Goal: Task Accomplishment & Management: Use online tool/utility

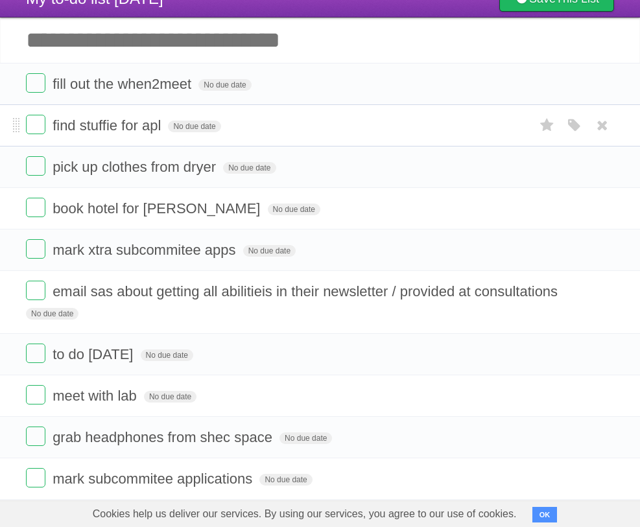
scroll to position [49, 0]
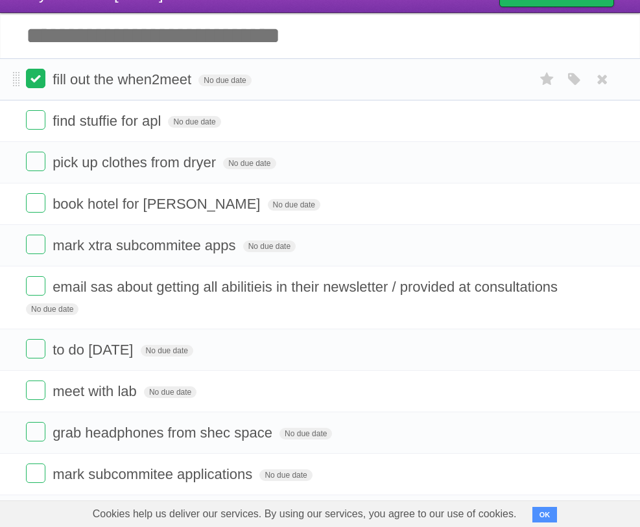
click at [38, 80] on label at bounding box center [35, 78] width 19 height 19
click at [35, 171] on label at bounding box center [35, 161] width 19 height 19
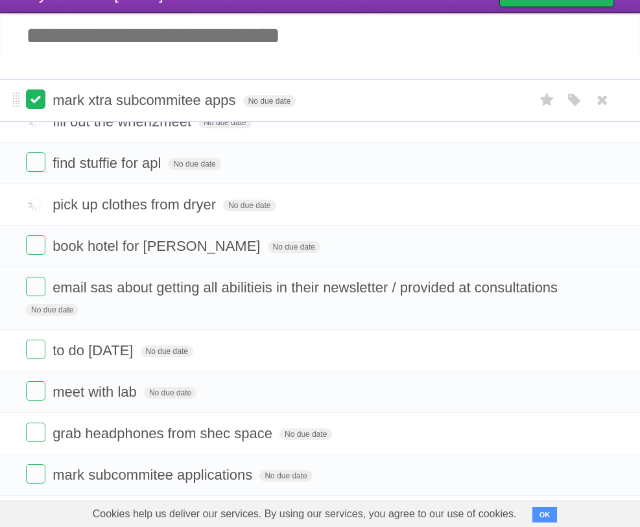
drag, startPoint x: 17, startPoint y: 248, endPoint x: 29, endPoint y: 86, distance: 163.2
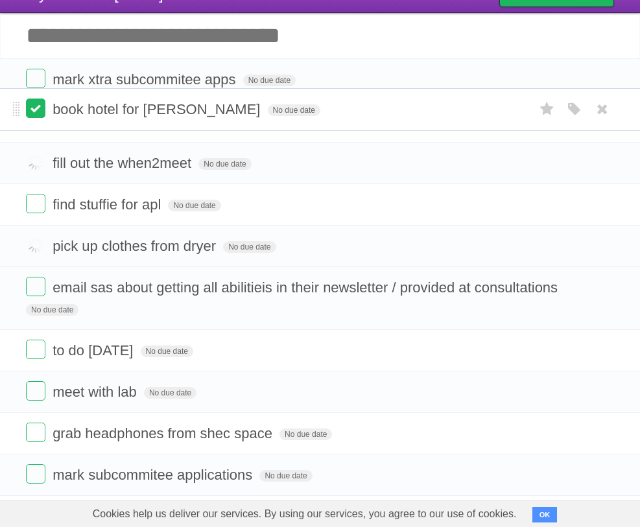
drag, startPoint x: 19, startPoint y: 251, endPoint x: 33, endPoint y: 118, distance: 133.6
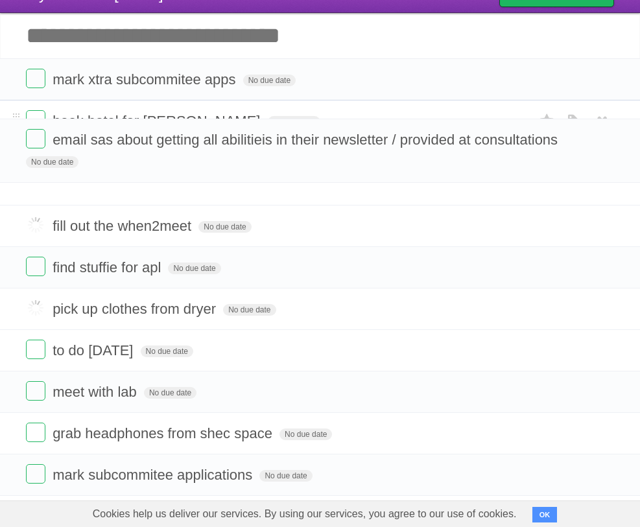
drag, startPoint x: 14, startPoint y: 291, endPoint x: 34, endPoint y: 145, distance: 147.3
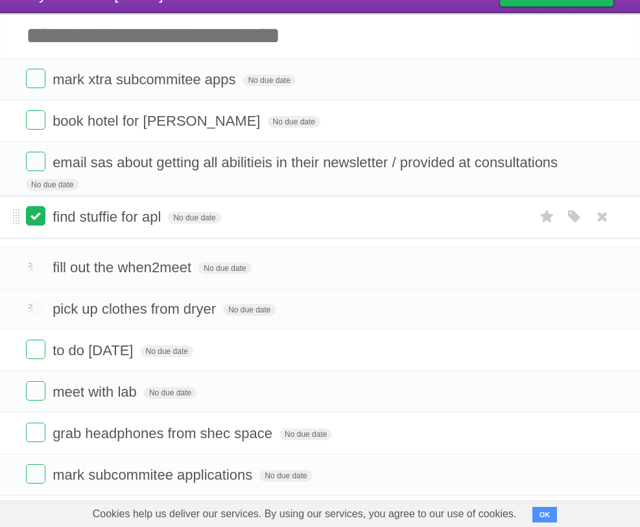
drag, startPoint x: 13, startPoint y: 273, endPoint x: 30, endPoint y: 218, distance: 57.8
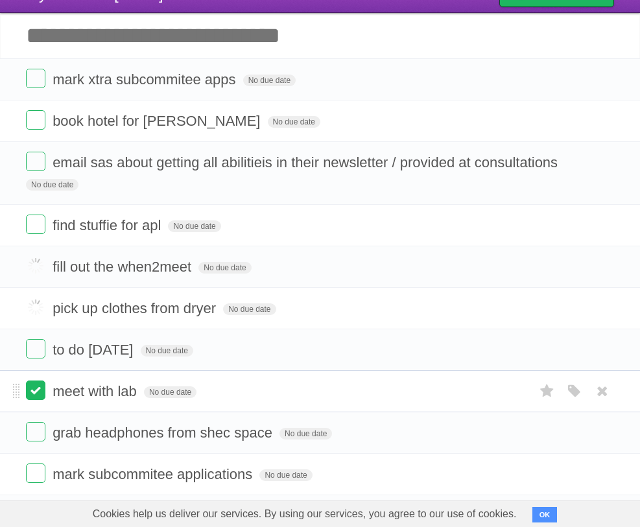
click at [32, 396] on label at bounding box center [35, 390] width 19 height 19
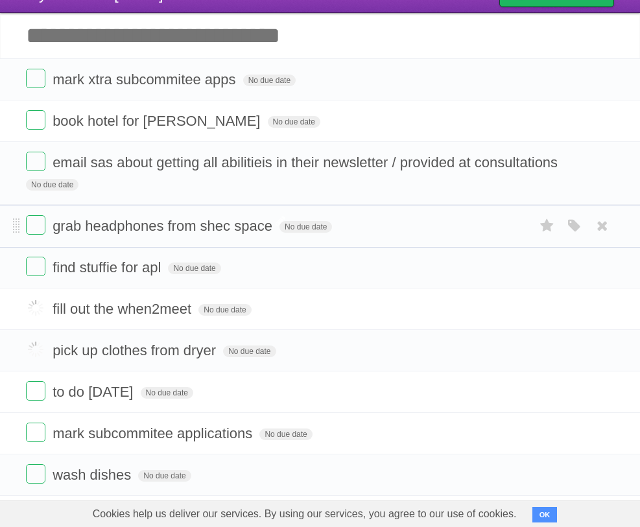
drag, startPoint x: 15, startPoint y: 440, endPoint x: 81, endPoint y: 224, distance: 225.9
click at [38, 483] on label at bounding box center [35, 473] width 19 height 19
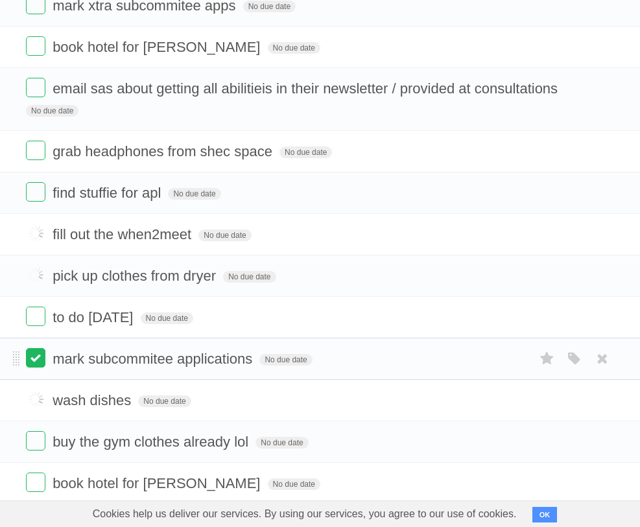
scroll to position [124, 0]
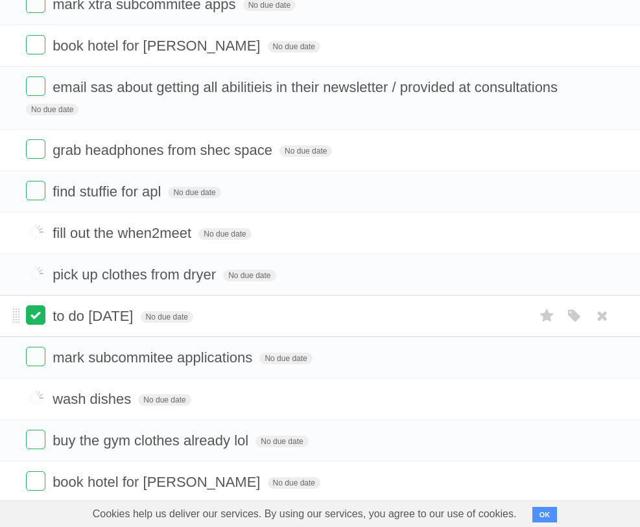
click at [40, 324] on label at bounding box center [35, 314] width 19 height 19
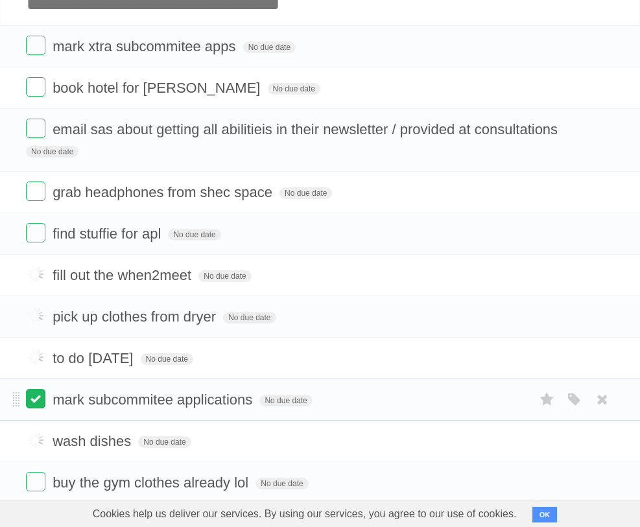
scroll to position [84, 0]
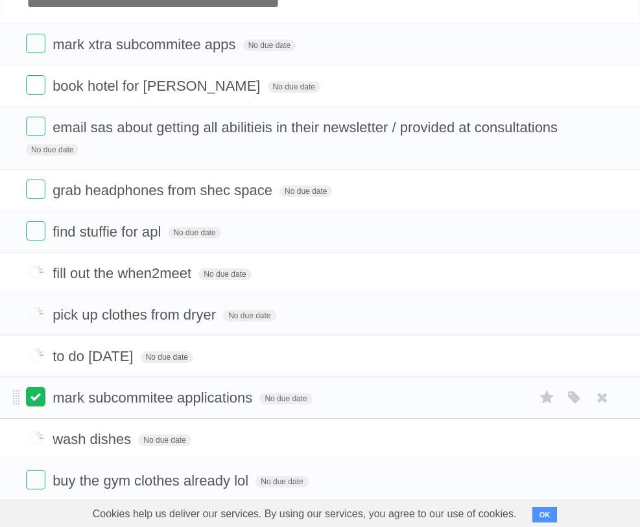
click at [38, 407] on label at bounding box center [35, 396] width 19 height 19
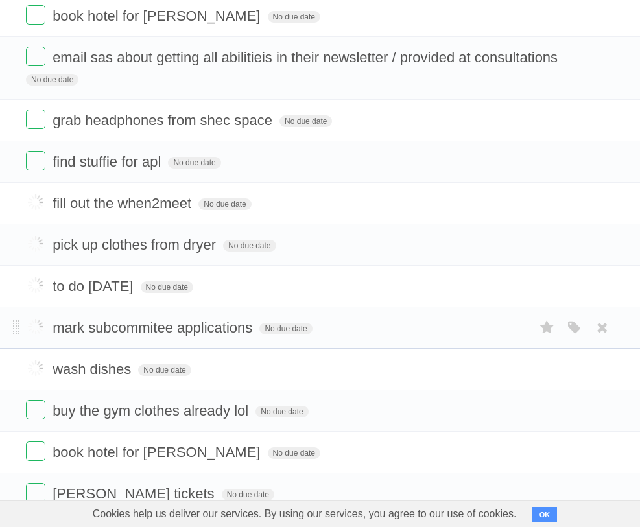
scroll to position [155, 0]
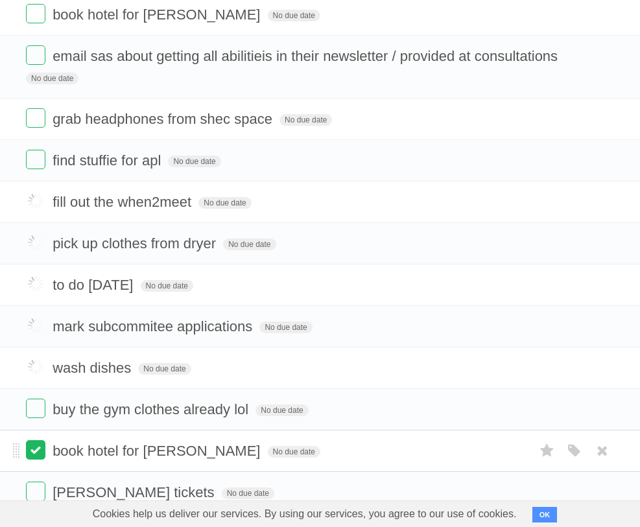
click at [34, 460] on label at bounding box center [35, 449] width 19 height 19
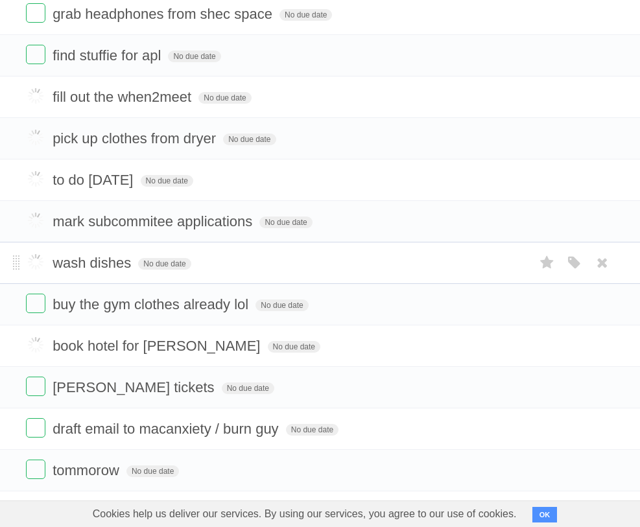
scroll to position [261, 0]
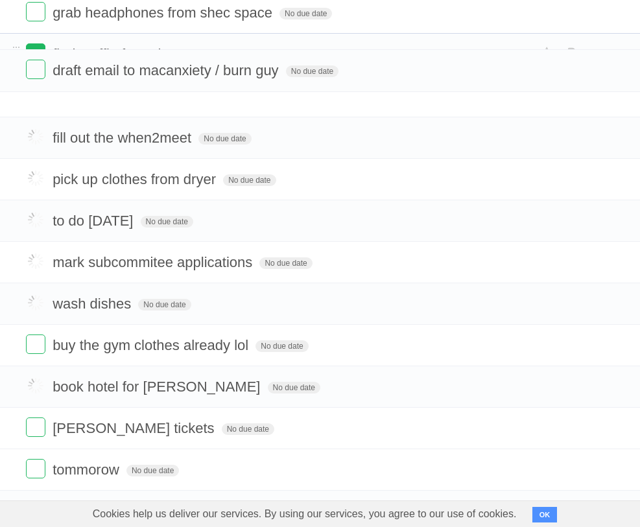
drag, startPoint x: 16, startPoint y: 436, endPoint x: 36, endPoint y: 66, distance: 370.8
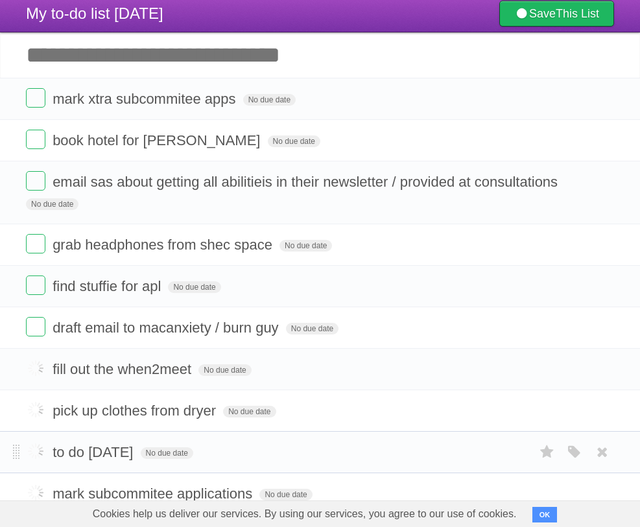
scroll to position [0, 0]
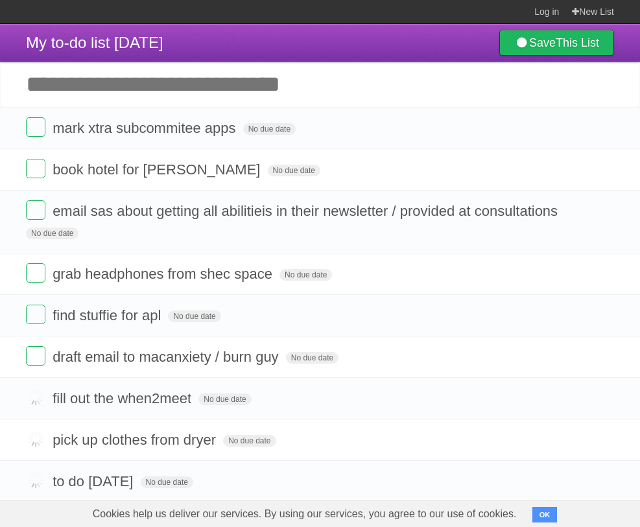
click at [130, 78] on input "Add another task" at bounding box center [320, 84] width 640 height 45
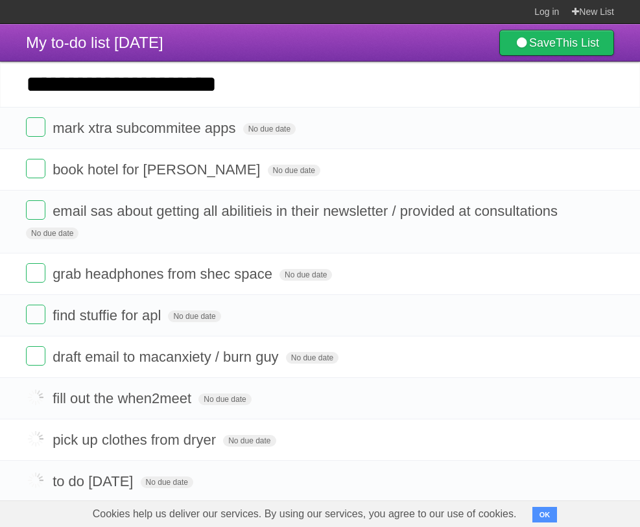
type input "**********"
click input "*********" at bounding box center [0, 0] width 0 height 0
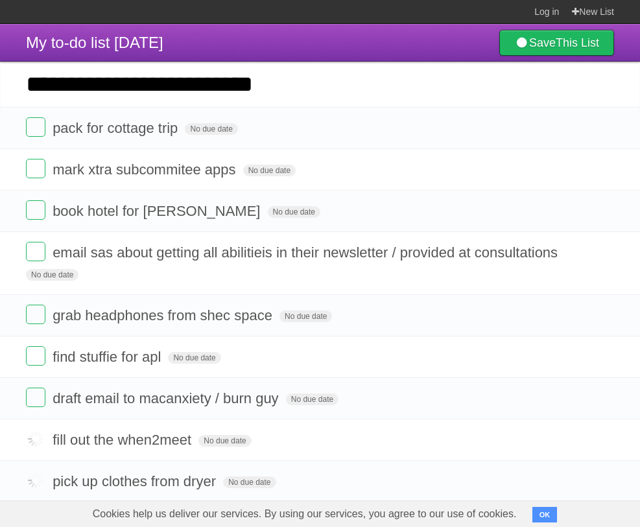
type input "**********"
click input "*********" at bounding box center [0, 0] width 0 height 0
